Goal: Information Seeking & Learning: Learn about a topic

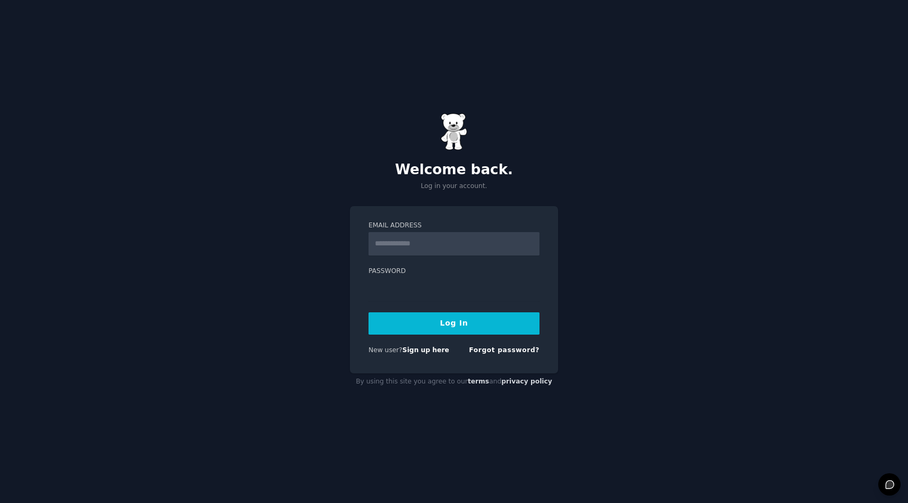
click at [430, 250] on input "Email Address" at bounding box center [453, 243] width 171 height 23
click at [530, 244] on input "Email Address" at bounding box center [453, 243] width 171 height 23
click at [529, 243] on input "Email Address" at bounding box center [453, 243] width 171 height 23
click at [531, 241] on input "Email Address" at bounding box center [453, 243] width 171 height 23
click at [355, 296] on div "Email Address Password Log In New user? Sign up here Forgot password?" at bounding box center [454, 290] width 208 height 168
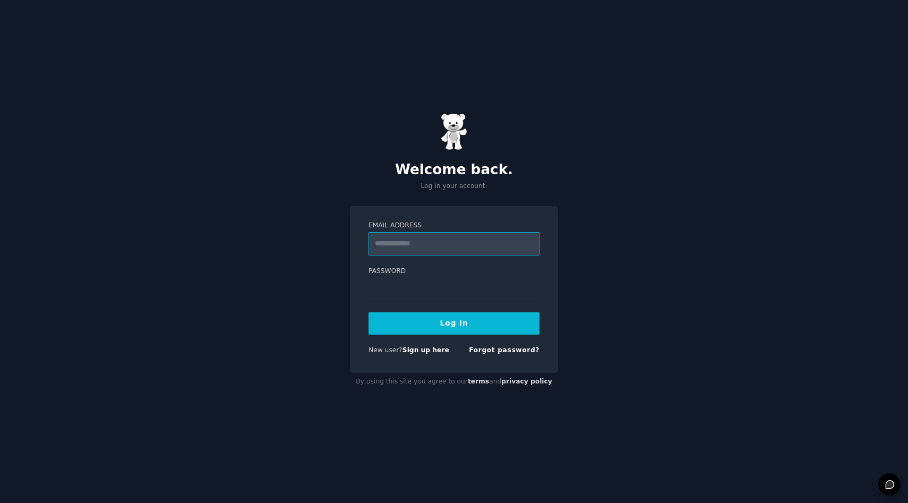
click at [534, 245] on input "Email Address" at bounding box center [453, 243] width 171 height 23
type input "**********"
click at [368, 312] on button "Log In" at bounding box center [453, 323] width 171 height 22
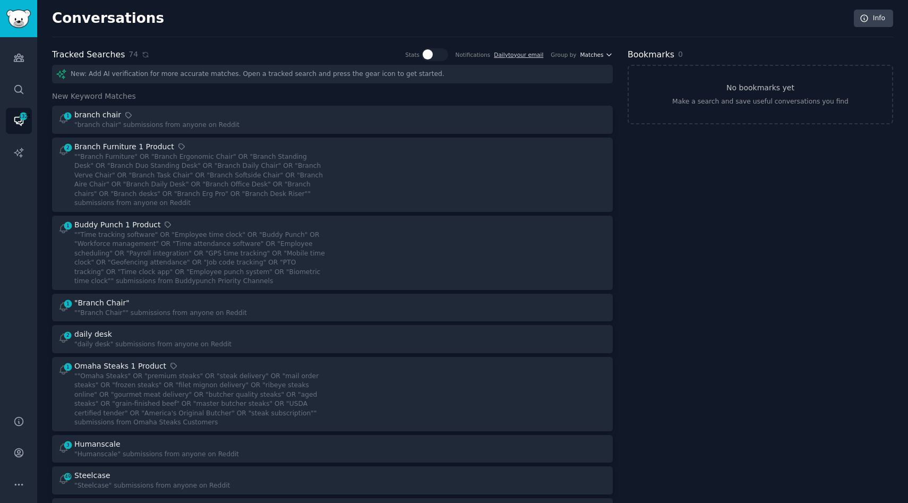
click at [588, 52] on span "Matches" at bounding box center [591, 54] width 23 height 7
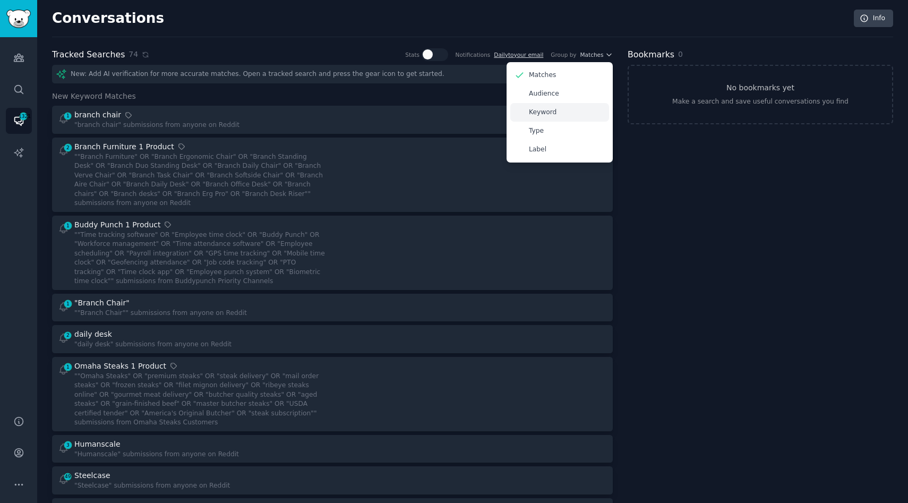
click at [566, 116] on div "Keyword" at bounding box center [559, 112] width 99 height 19
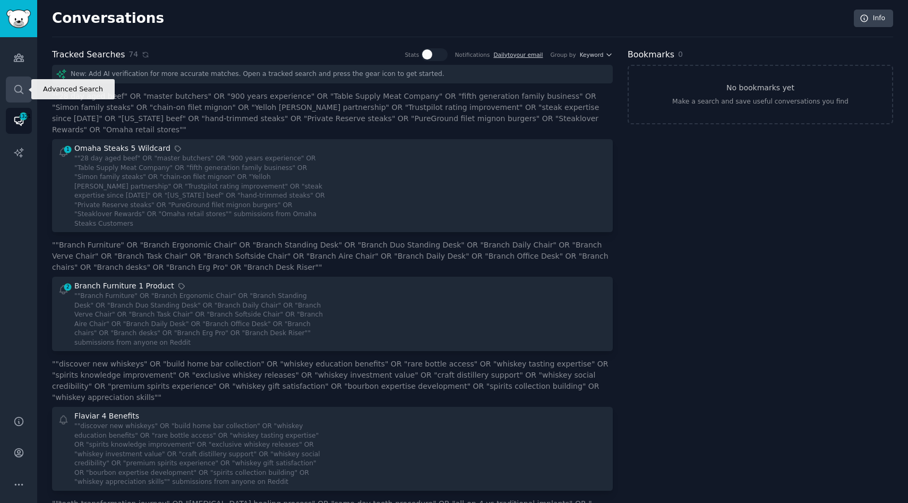
click at [20, 90] on icon "Sidebar" at bounding box center [18, 89] width 8 height 8
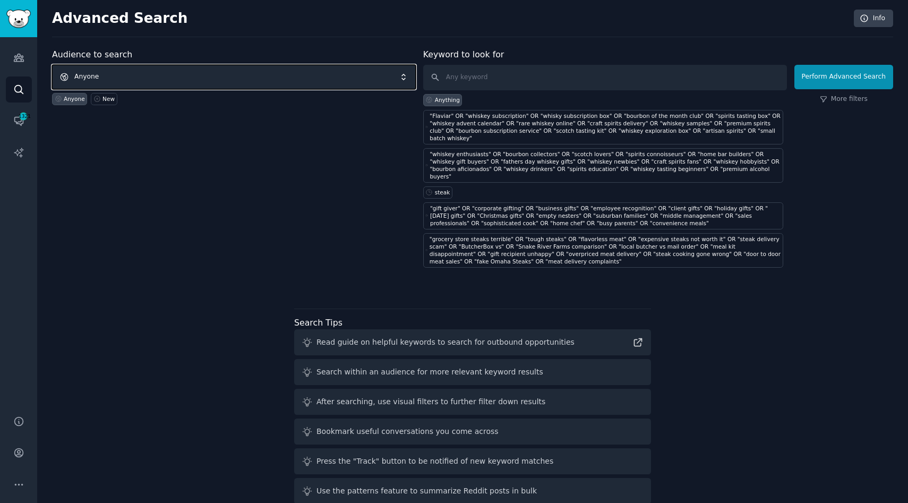
click at [190, 80] on span "Anyone" at bounding box center [234, 77] width 364 height 24
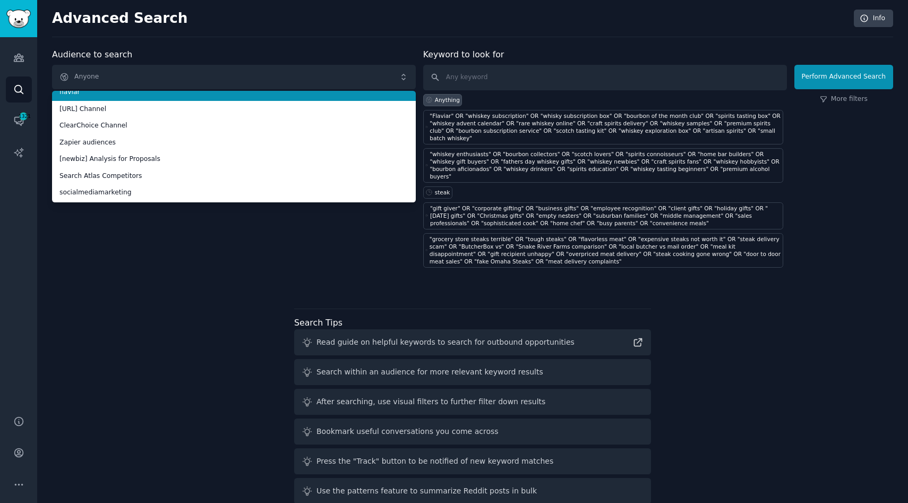
scroll to position [52, 0]
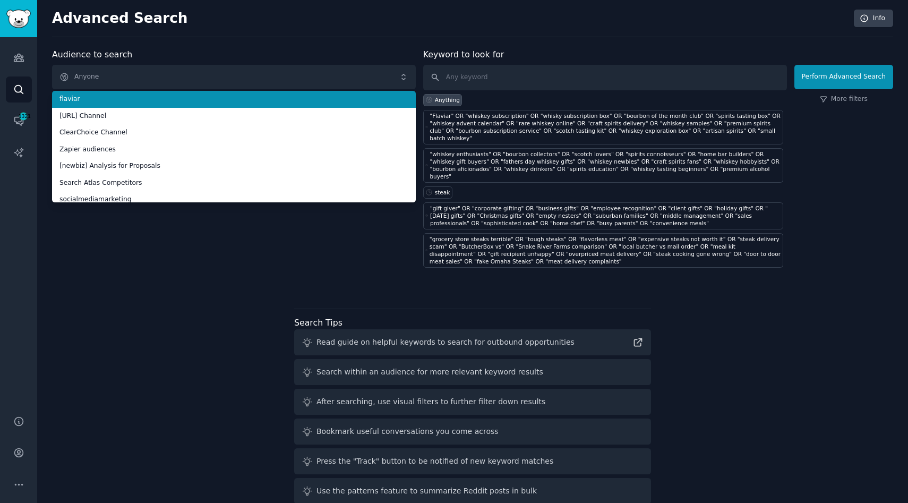
click at [125, 97] on span "flaviar" at bounding box center [233, 100] width 349 height 10
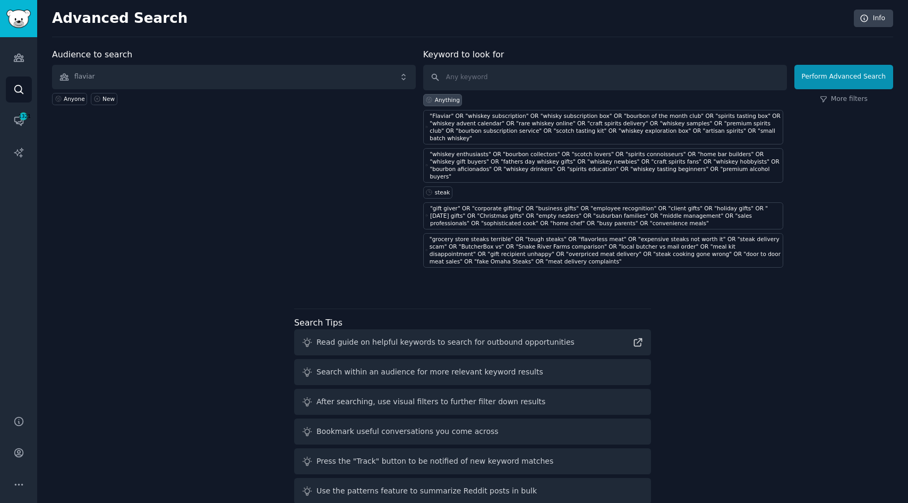
click at [125, 97] on div "Anyone New" at bounding box center [234, 97] width 364 height 16
click at [130, 82] on span "flaviar" at bounding box center [234, 77] width 364 height 24
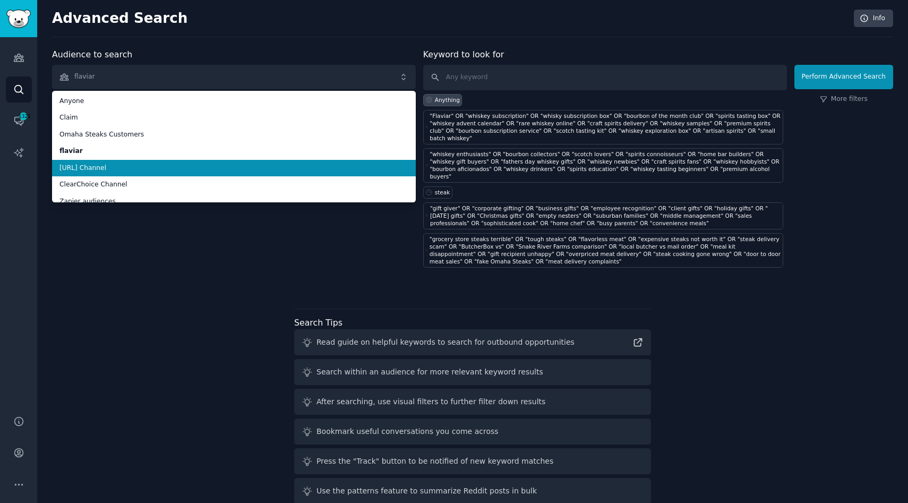
scroll to position [10, 0]
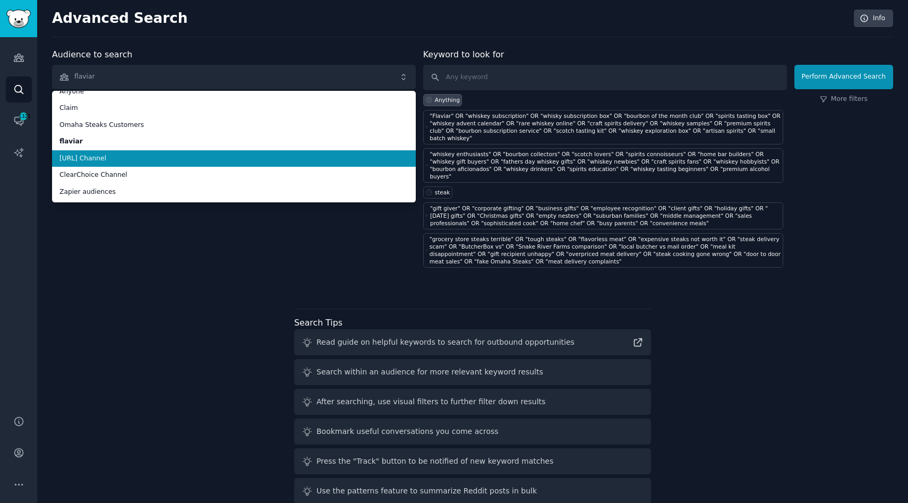
click at [126, 159] on span "Sully.ai Channel" at bounding box center [233, 159] width 349 height 10
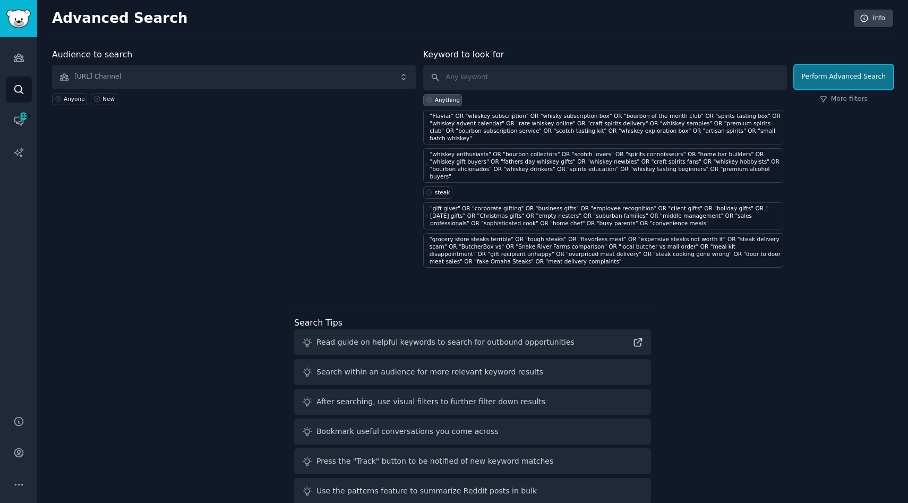
click at [803, 82] on button "Perform Advanced Search" at bounding box center [843, 77] width 99 height 24
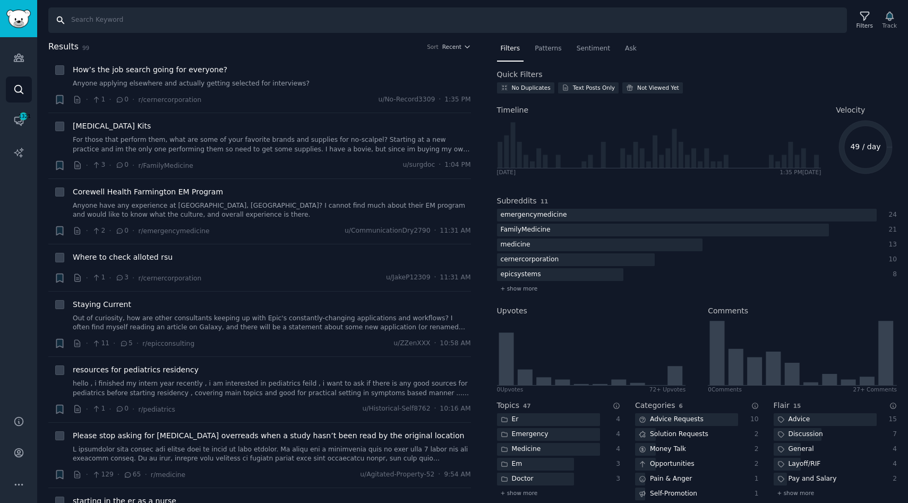
click at [172, 18] on input "Search" at bounding box center [447, 19] width 799 height 25
type input "ai"
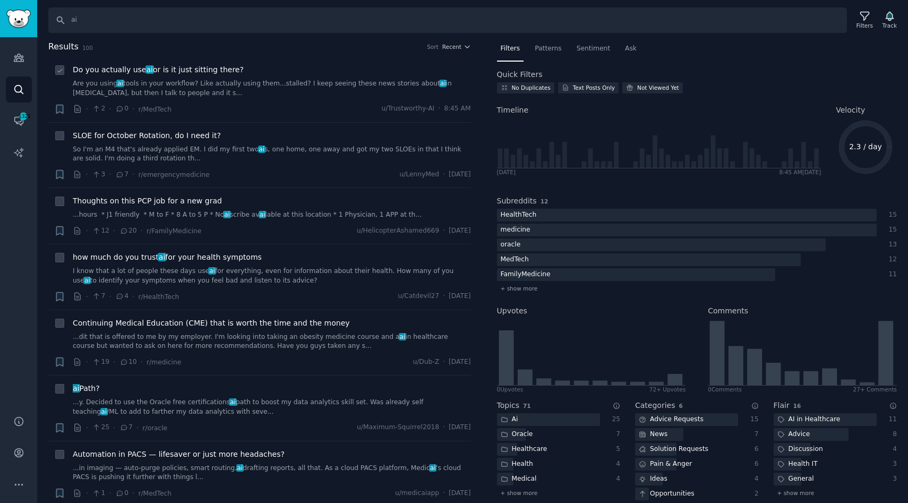
click at [141, 88] on link "Are you using ai tools in your workflow? Like actually using them...stalled? I …" at bounding box center [272, 88] width 398 height 19
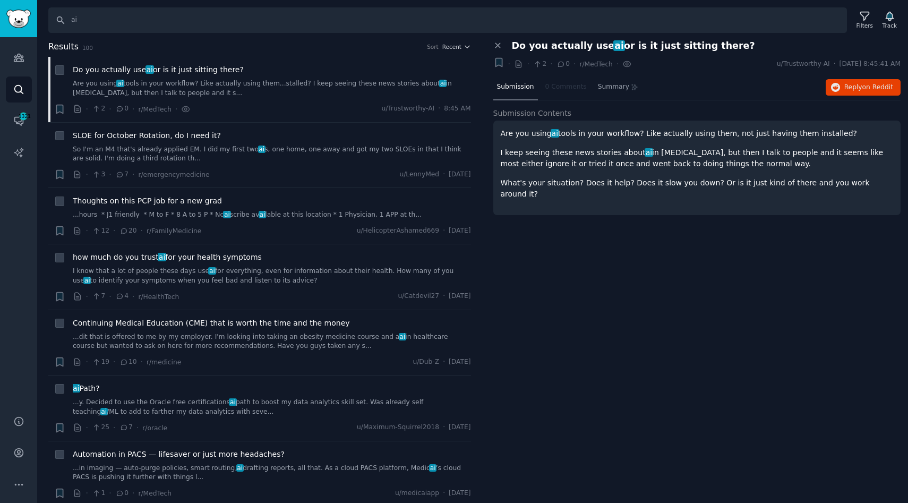
click at [517, 142] on div "Are you using ai tools in your workflow? Like actually using them, not just hav…" at bounding box center [697, 164] width 393 height 72
click at [852, 92] on button "Reply on Reddit" at bounding box center [863, 87] width 75 height 17
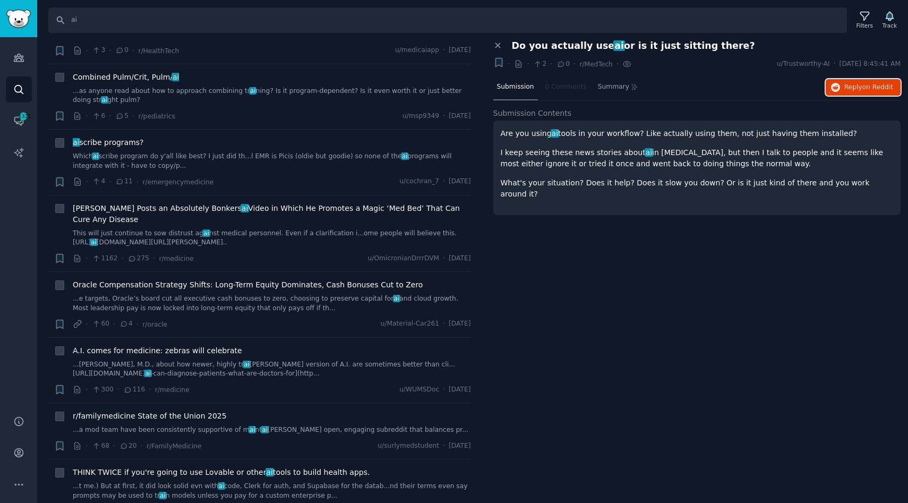
scroll to position [509, 0]
click at [137, 146] on span "ai scribe programs?" at bounding box center [108, 141] width 71 height 11
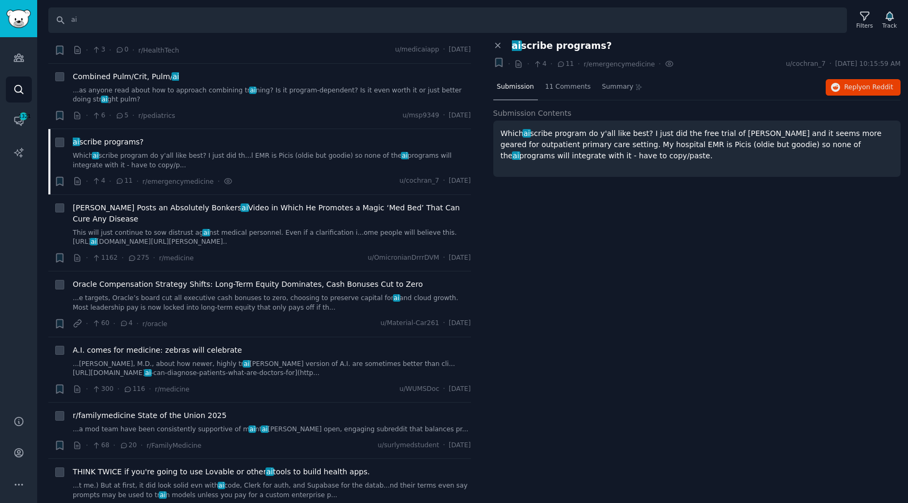
click at [562, 157] on p "Which ai scribe program do y'all like best? I just did the free trial of Heidi …" at bounding box center [697, 144] width 393 height 33
click at [841, 84] on button "Reply on Reddit" at bounding box center [863, 87] width 75 height 17
click at [61, 143] on icon at bounding box center [59, 142] width 7 height 7
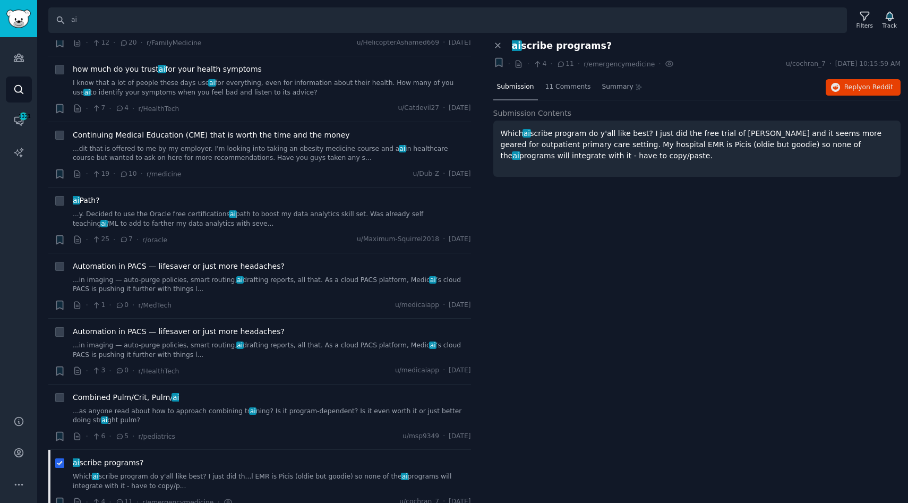
scroll to position [488, 0]
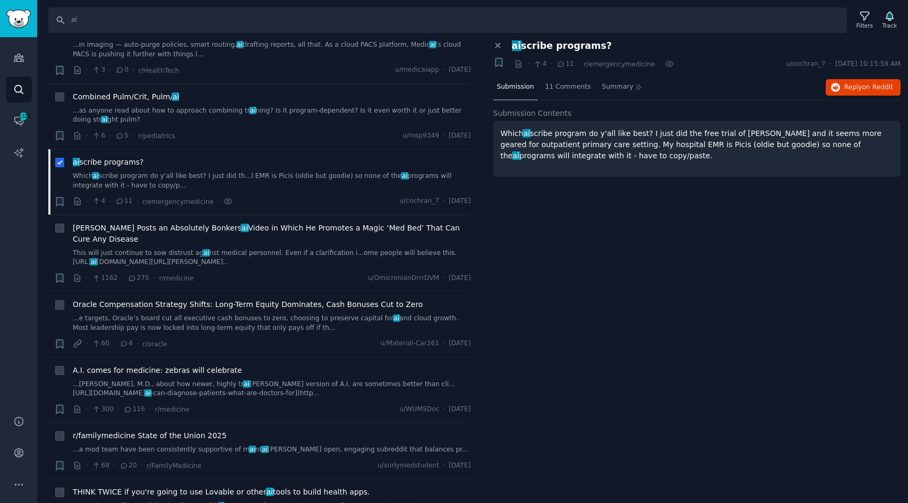
click at [58, 164] on icon at bounding box center [59, 162] width 4 height 3
checkbox input "false"
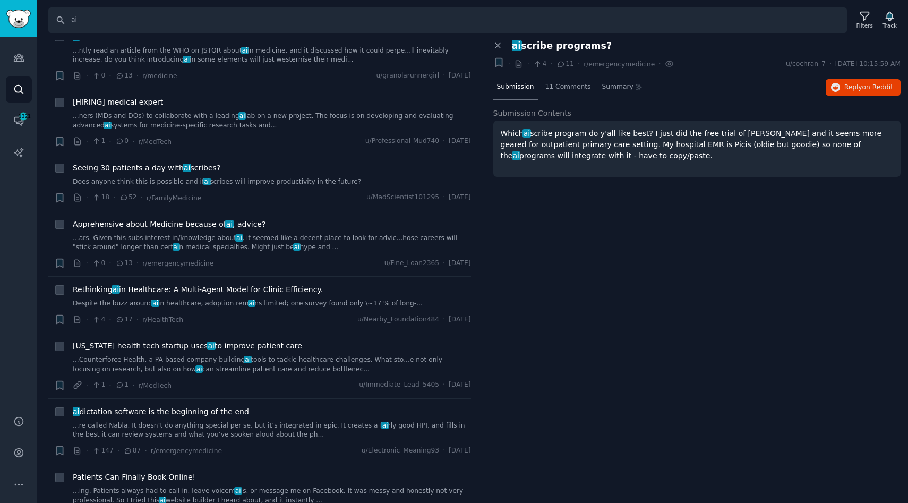
scroll to position [1510, 0]
click at [105, 160] on span "Seeing 30 patients a day with ai scribes?" at bounding box center [147, 165] width 148 height 11
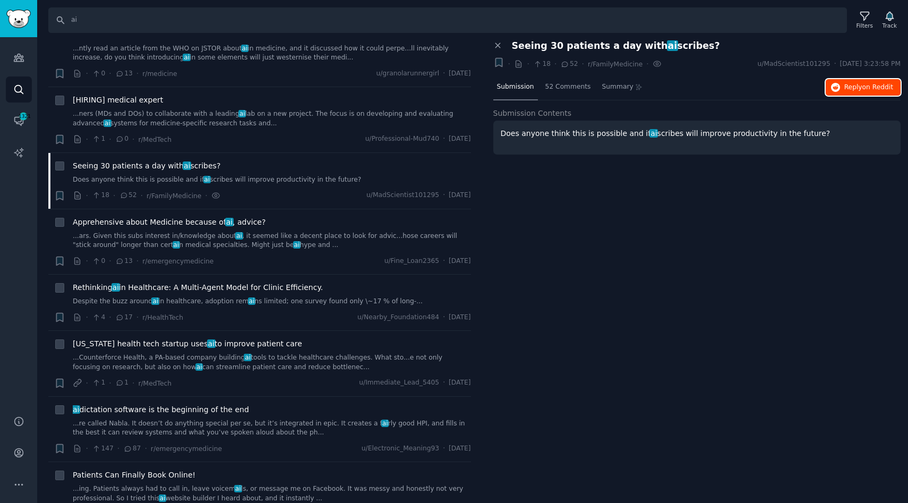
click at [837, 87] on icon "button" at bounding box center [836, 88] width 10 height 10
click at [205, 217] on span "Apprehensive about Medicine because of ai , advice?" at bounding box center [169, 222] width 193 height 11
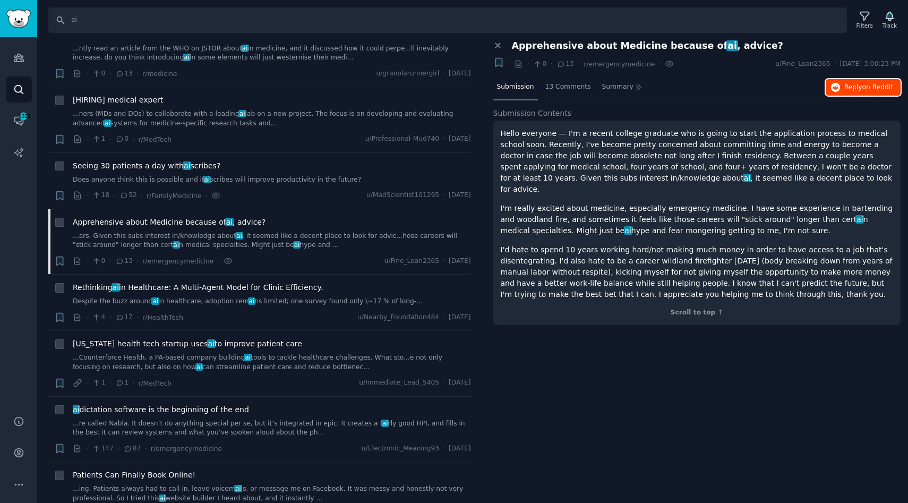
click at [868, 90] on span "on Reddit" at bounding box center [877, 86] width 31 height 7
